Goal: Check status: Check status

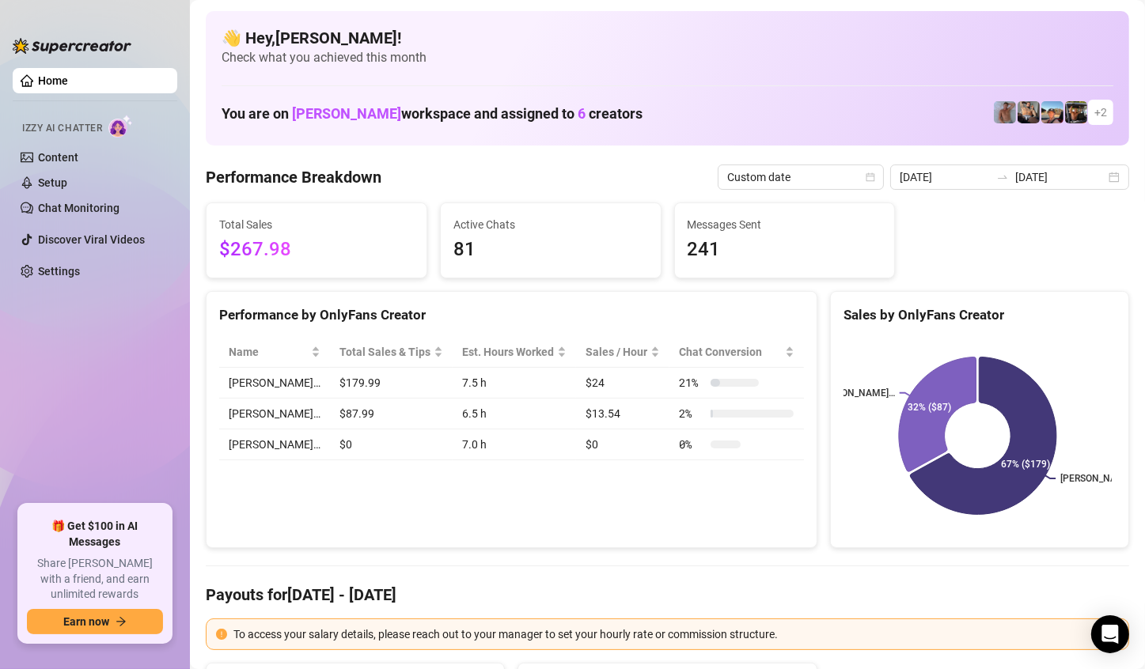
scroll to position [79, 0]
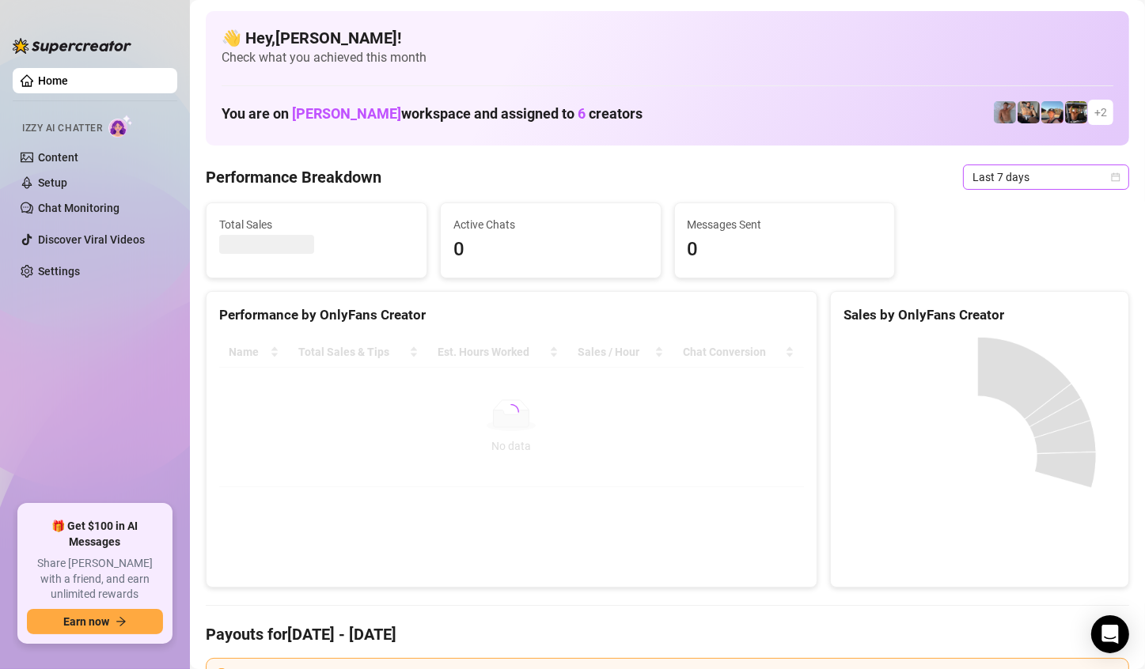
click at [1108, 173] on div "Last 7 days" at bounding box center [1046, 177] width 166 height 25
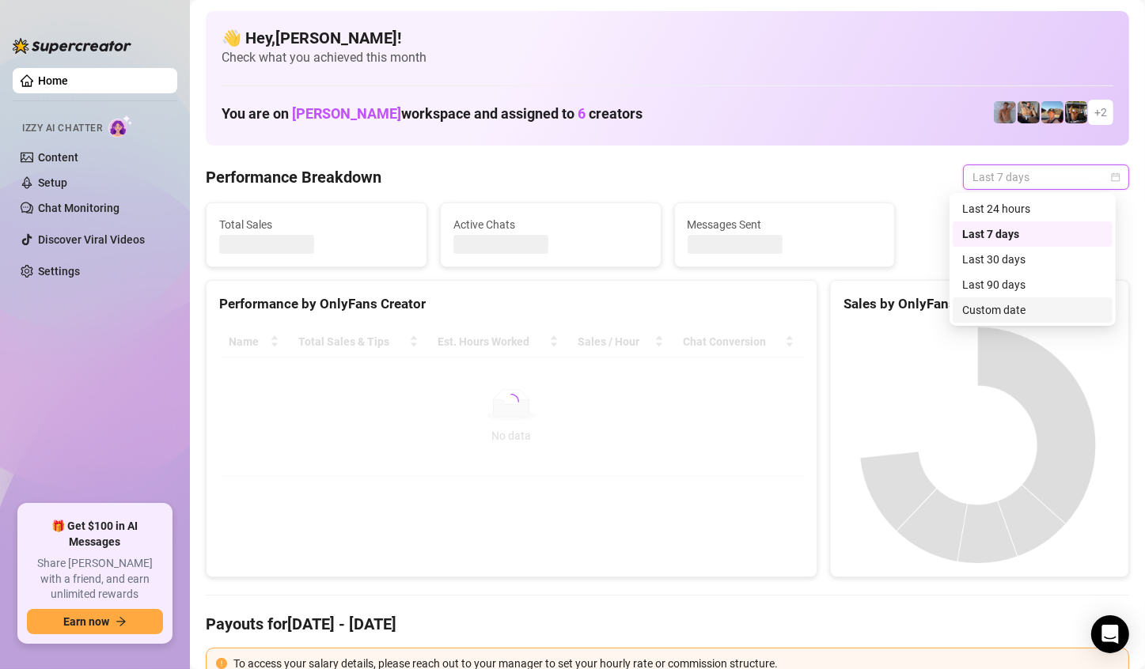
click at [1015, 309] on div "Custom date" at bounding box center [1032, 309] width 141 height 17
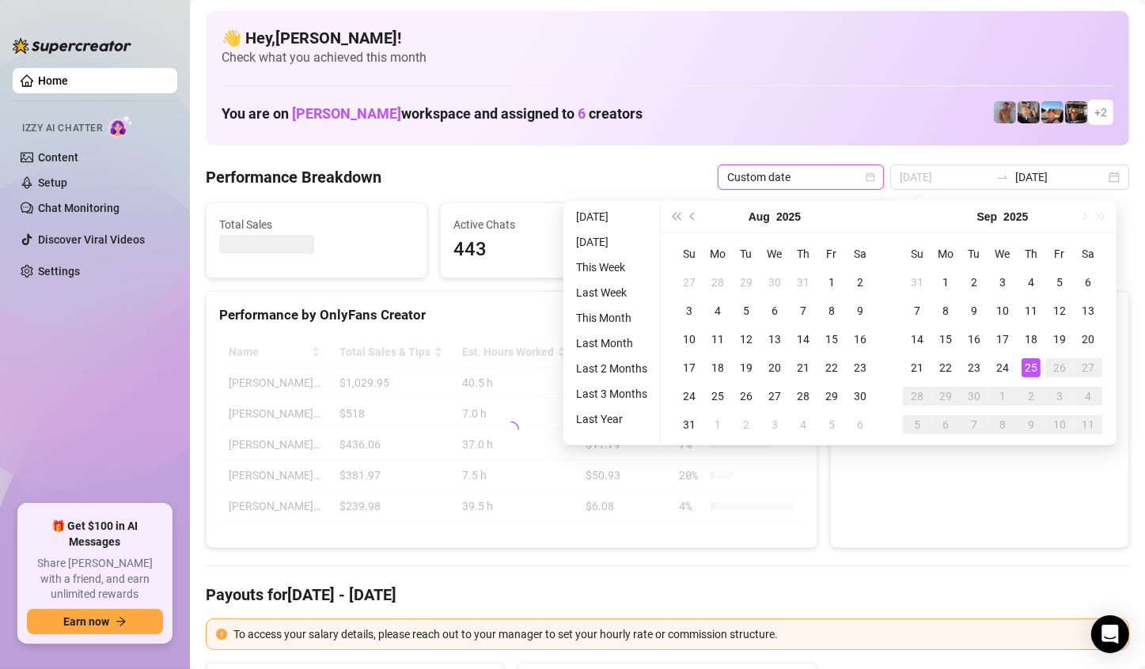
click at [1032, 354] on td "25" at bounding box center [1031, 368] width 28 height 28
type input "[DATE]"
click at [1032, 354] on td "25" at bounding box center [1031, 368] width 28 height 28
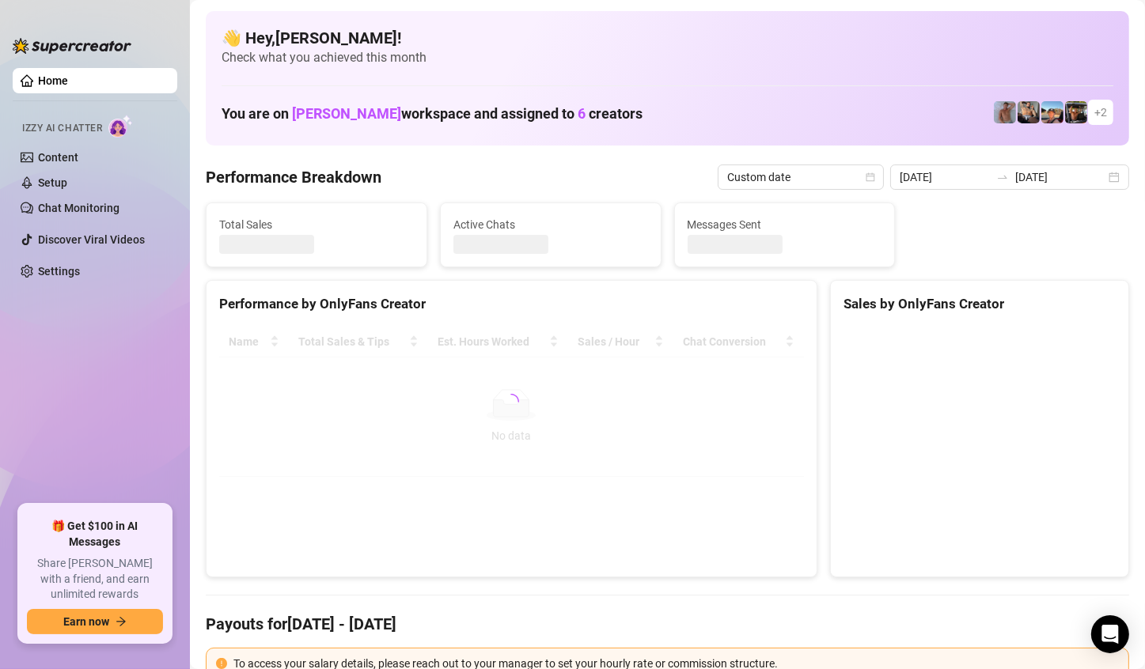
type input "[DATE]"
click at [1031, 368] on canvas at bounding box center [977, 445] width 268 height 237
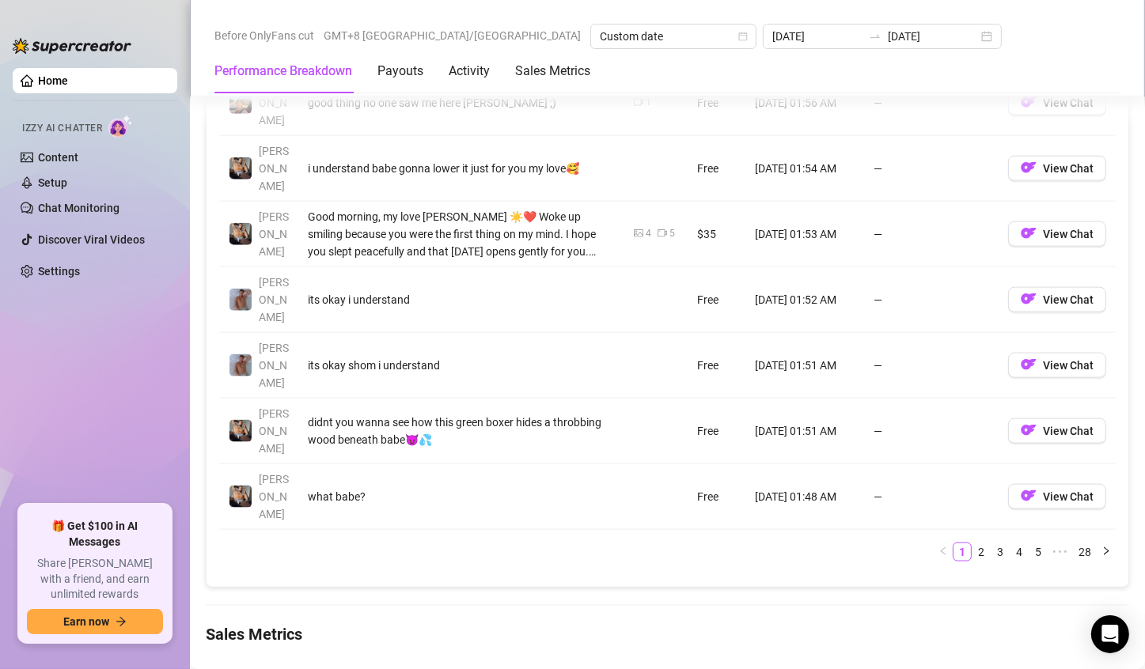
scroll to position [1978, 0]
